Goal: Complete application form

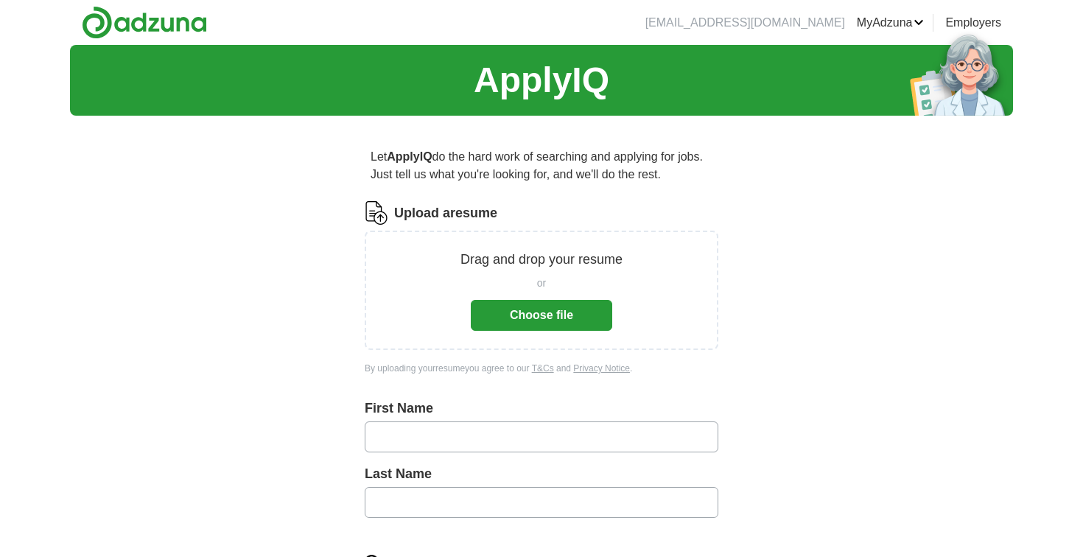
click at [544, 299] on div "or Choose file" at bounding box center [541, 300] width 141 height 61
click at [528, 320] on button "Choose file" at bounding box center [541, 315] width 141 height 31
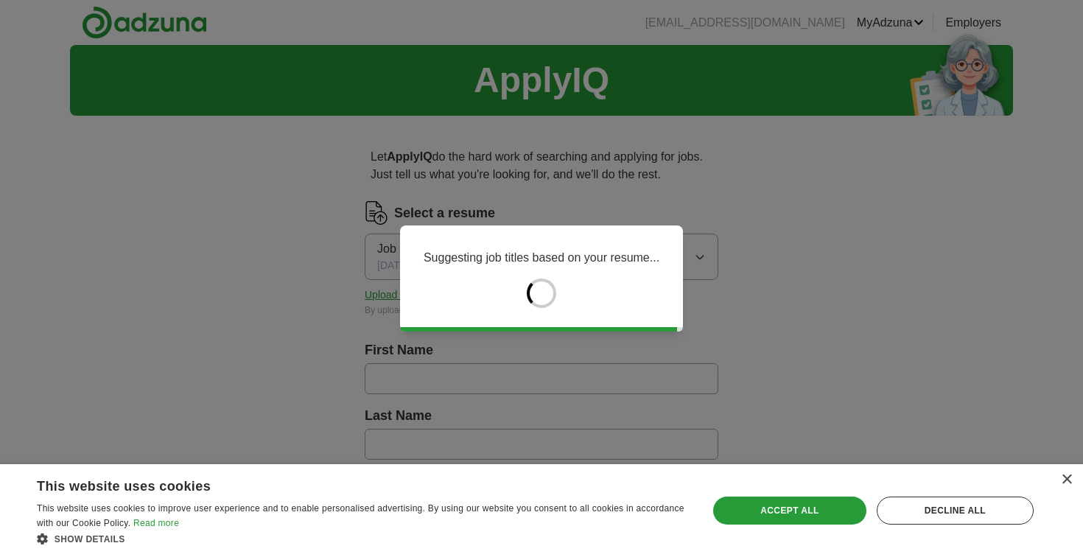
type input "****"
type input "*******"
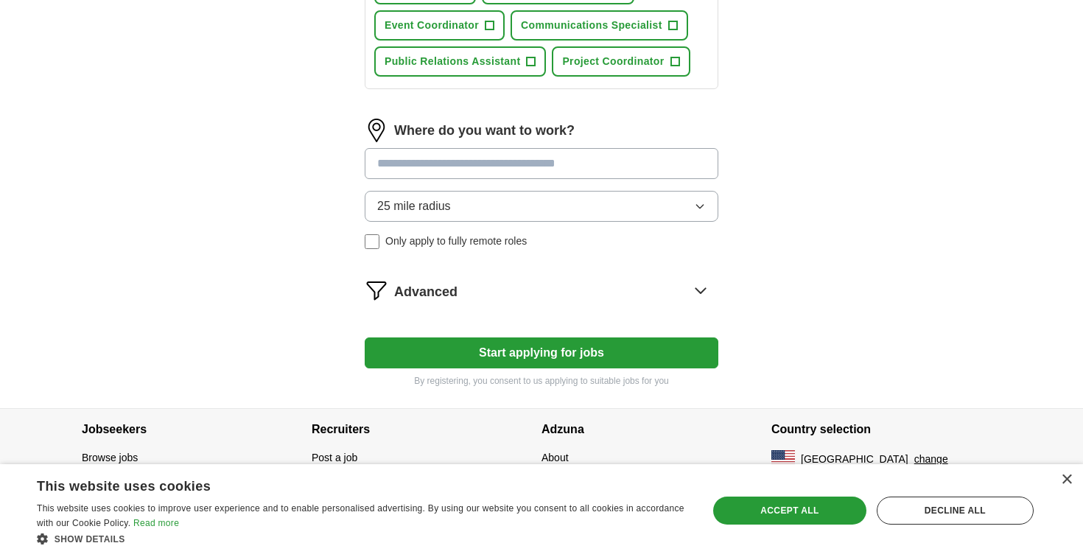
scroll to position [617, 0]
click at [1065, 480] on div "×" at bounding box center [1065, 479] width 11 height 11
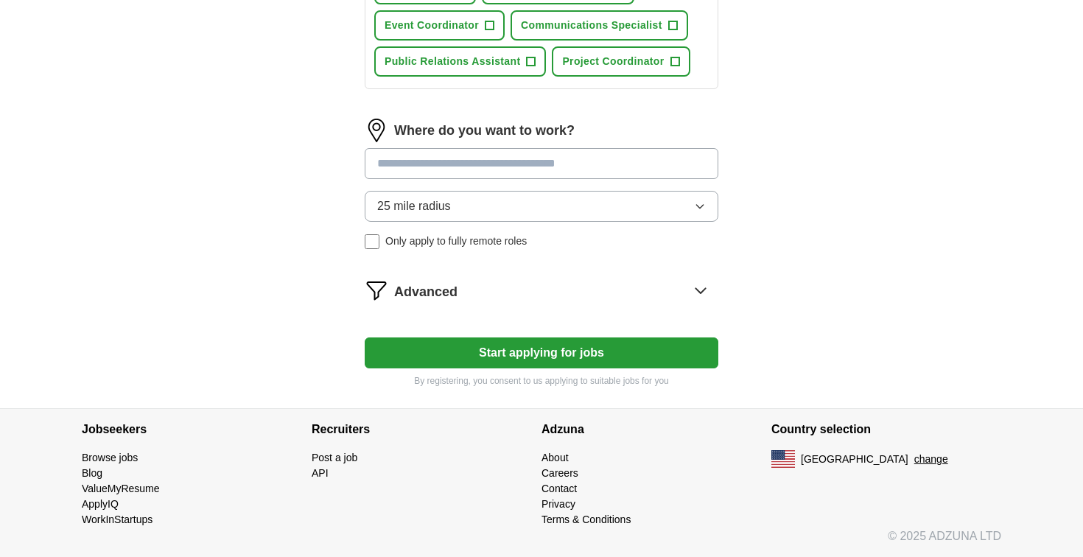
click at [659, 351] on button "Start applying for jobs" at bounding box center [541, 352] width 353 height 31
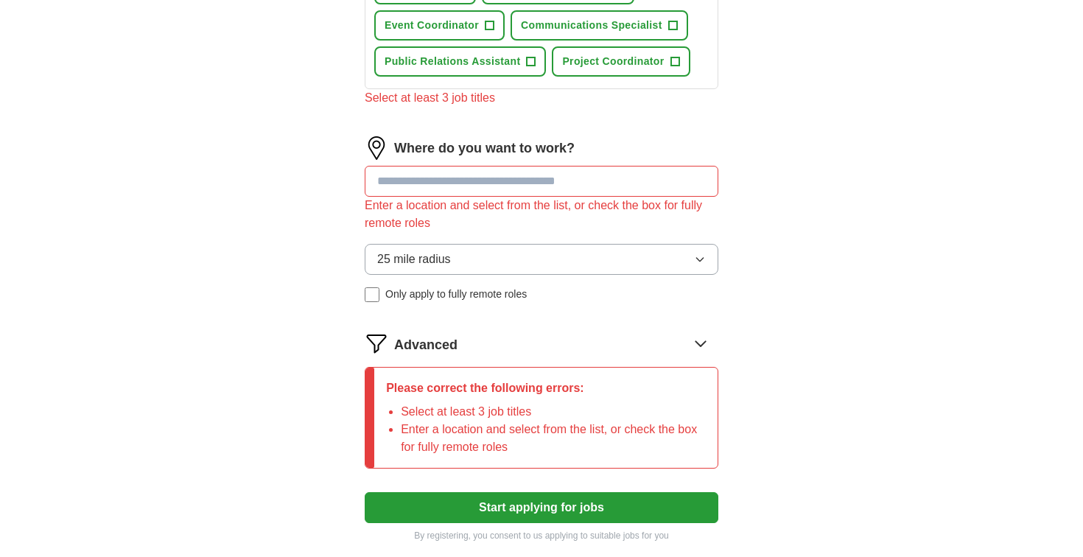
click at [602, 169] on input at bounding box center [541, 181] width 353 height 31
type input "*"
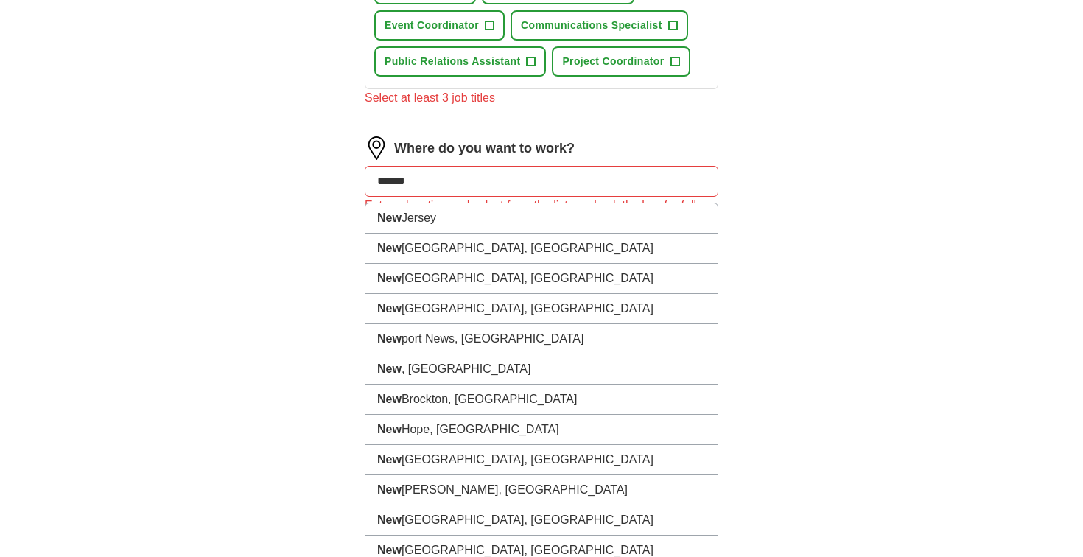
type input "*******"
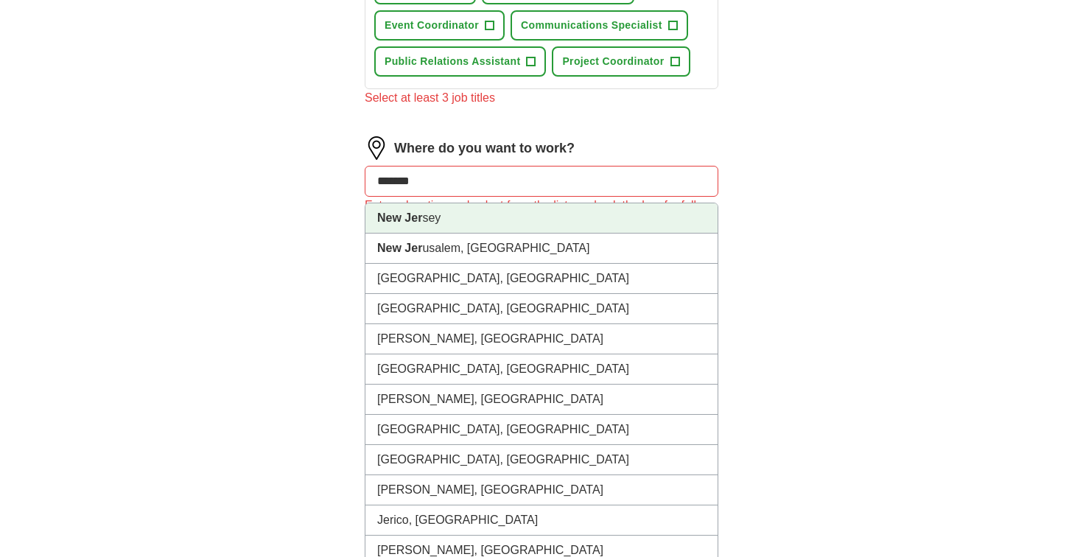
click at [555, 222] on li "New Jer sey" at bounding box center [541, 218] width 352 height 30
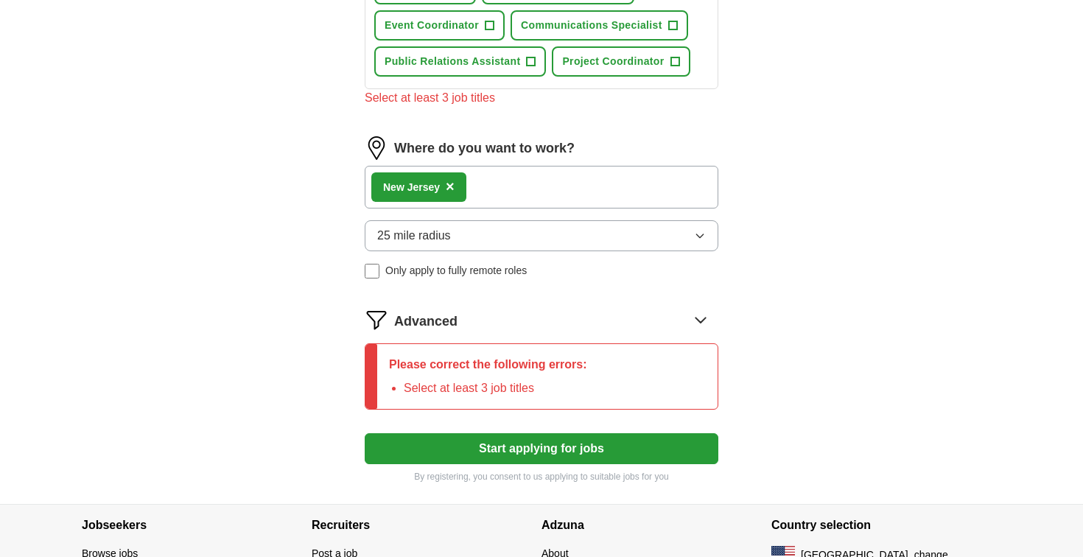
click at [570, 175] on div "New Jer sey ×" at bounding box center [541, 187] width 353 height 43
click at [500, 451] on button "Start applying for jobs" at bounding box center [541, 448] width 353 height 31
click at [521, 450] on button "Start applying for jobs" at bounding box center [541, 448] width 353 height 31
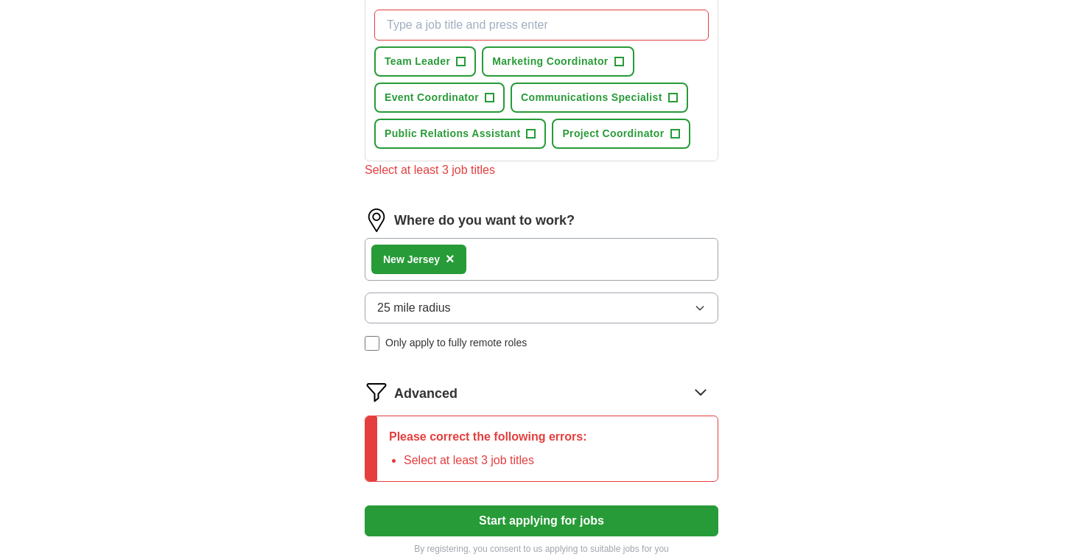
scroll to position [633, 0]
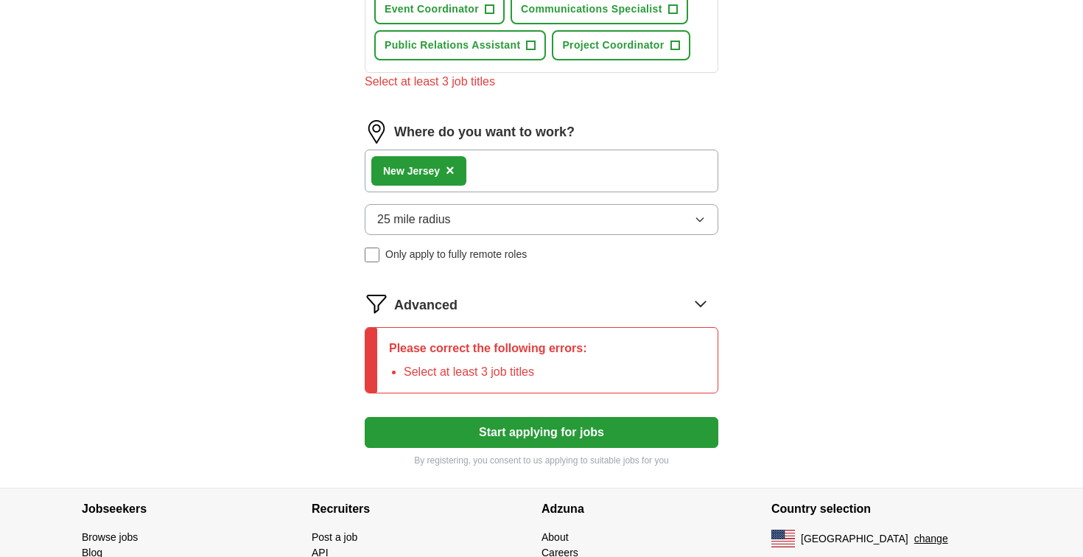
click at [526, 437] on button "Start applying for jobs" at bounding box center [541, 432] width 353 height 31
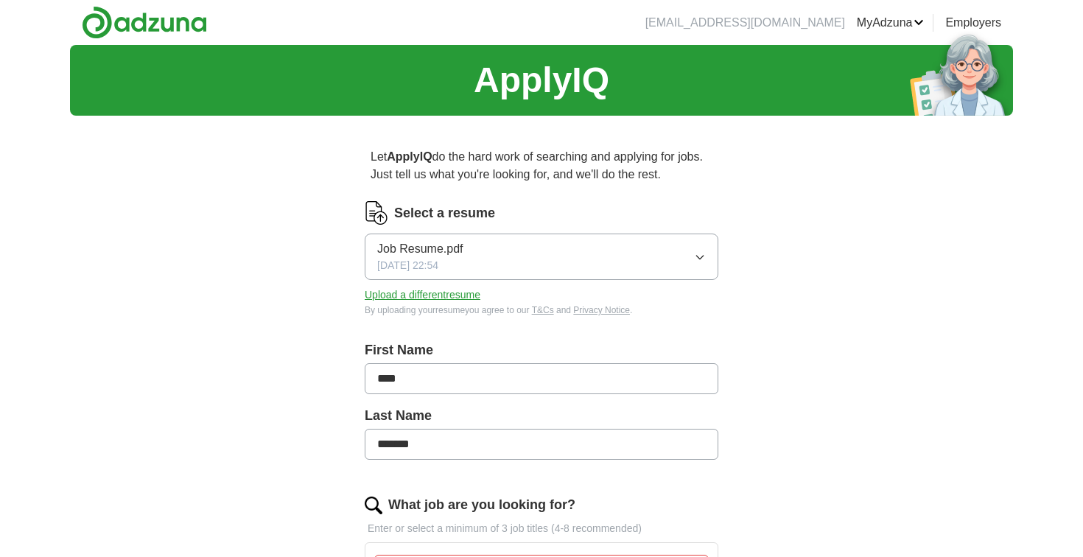
scroll to position [0, 0]
